Goal: Information Seeking & Learning: Learn about a topic

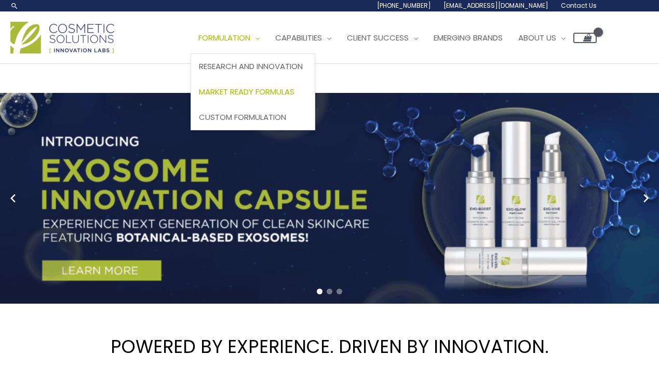
click at [199, 97] on span "Market Ready Formulas" at bounding box center [247, 91] width 96 height 11
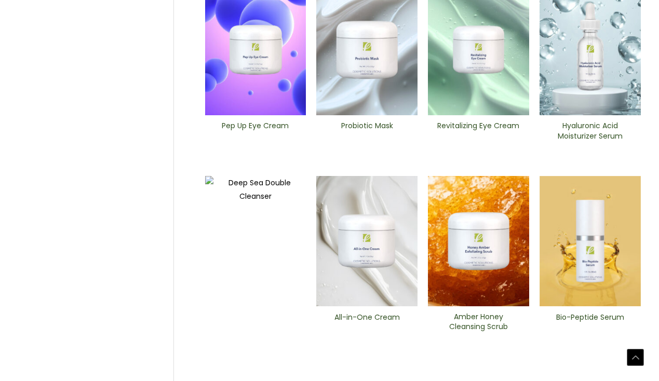
scroll to position [363, 0]
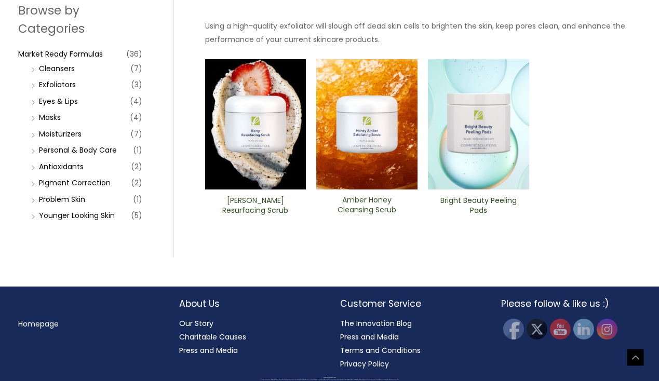
scroll to position [443, 0]
click at [378, 188] on img at bounding box center [366, 124] width 101 height 130
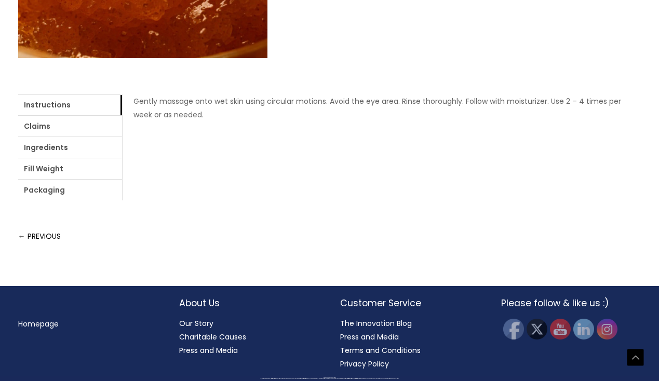
scroll to position [633, 0]
click at [122, 158] on link "Ingredients" at bounding box center [70, 147] width 104 height 21
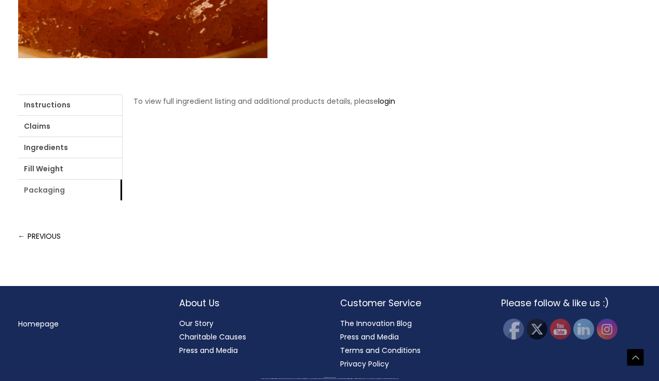
click at [122, 180] on link "Packaging" at bounding box center [70, 190] width 104 height 21
